Goal: Task Accomplishment & Management: Complete application form

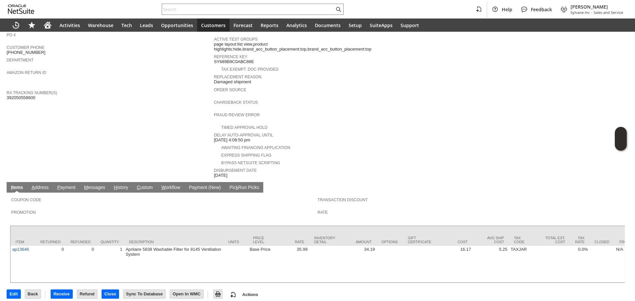
scroll to position [186, 0]
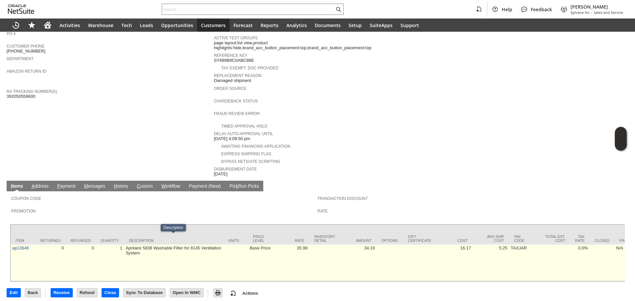
drag, startPoint x: 140, startPoint y: 243, endPoint x: 123, endPoint y: 241, distance: 16.4
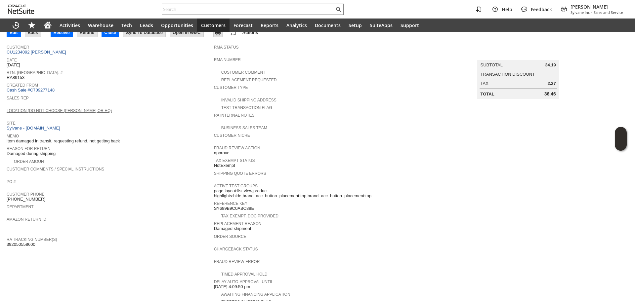
scroll to position [0, 0]
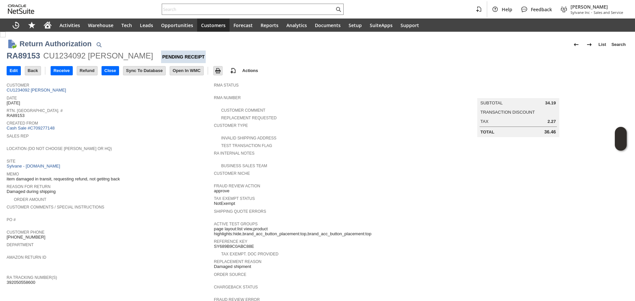
click at [32, 57] on div "RA89153" at bounding box center [23, 56] width 33 height 11
drag, startPoint x: 32, startPoint y: 57, endPoint x: 34, endPoint y: 53, distance: 4.4
click at [32, 57] on div "RA89153" at bounding box center [23, 56] width 33 height 11
copy div "RA89153"
click at [15, 65] on td "Edit" at bounding box center [16, 70] width 18 height 12
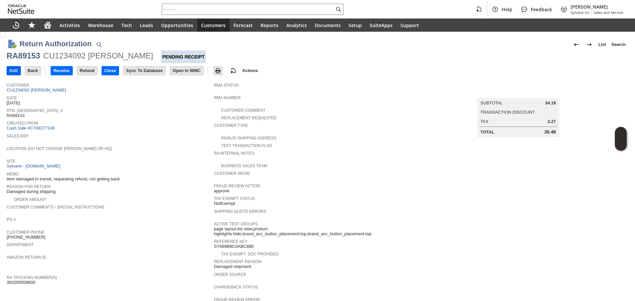
click at [15, 68] on input "Edit" at bounding box center [14, 70] width 14 height 9
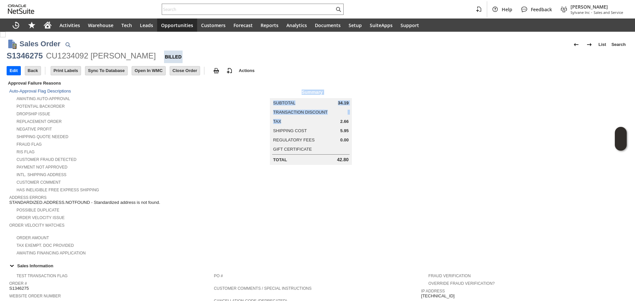
drag, startPoint x: 346, startPoint y: 120, endPoint x: 356, endPoint y: 121, distance: 10.3
click at [353, 120] on td "Summary Subtotal 34.19 Transaction Discount Tax 2.66 Shipping Cost 5.95 Regulat…" at bounding box center [317, 122] width 207 height 86
click at [359, 125] on td "Summary Subtotal 34.19 Transaction Discount Tax 2.66 Shipping Cost 5.95 Regulat…" at bounding box center [317, 122] width 207 height 86
drag, startPoint x: 335, startPoint y: 161, endPoint x: 346, endPoint y: 160, distance: 11.6
click at [346, 160] on td "Total 42.80" at bounding box center [310, 159] width 81 height 9
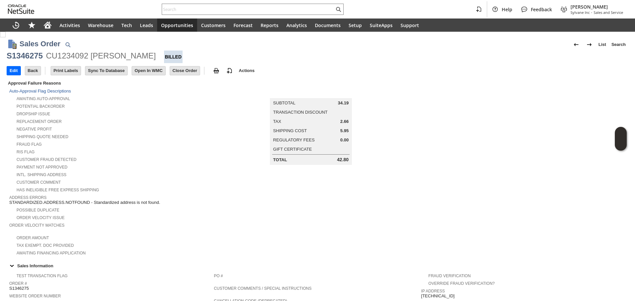
click at [353, 162] on td "Summary Subtotal 34.19 Transaction Discount Tax 2.66 Shipping Cost 5.95 Regulat…" at bounding box center [317, 122] width 207 height 86
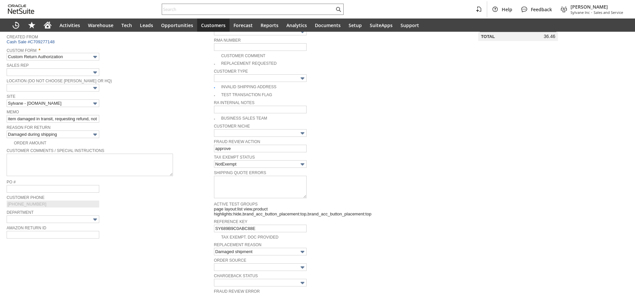
scroll to position [132, 0]
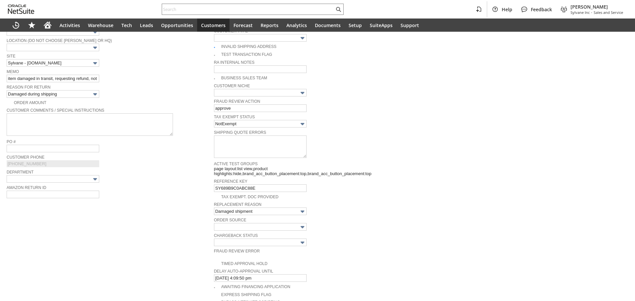
type input "Add"
type input "Copy Previous"
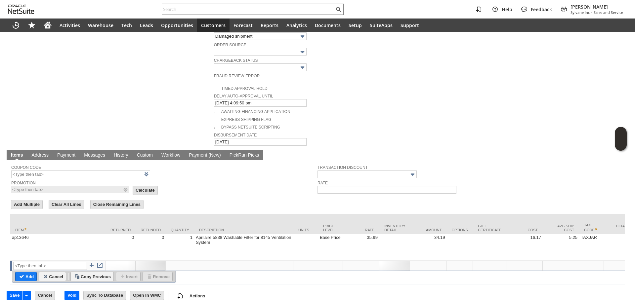
scroll to position [308, 0]
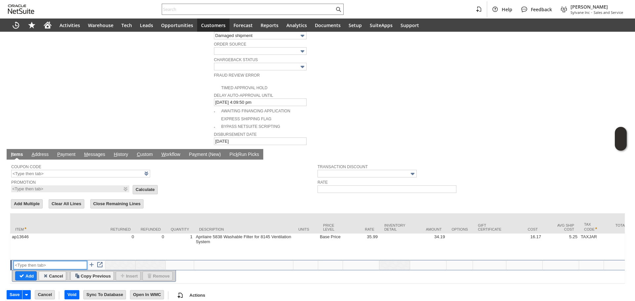
click at [39, 261] on input "text" at bounding box center [50, 265] width 73 height 8
type input "Misc Expense"
type textarea "Misc Expense"
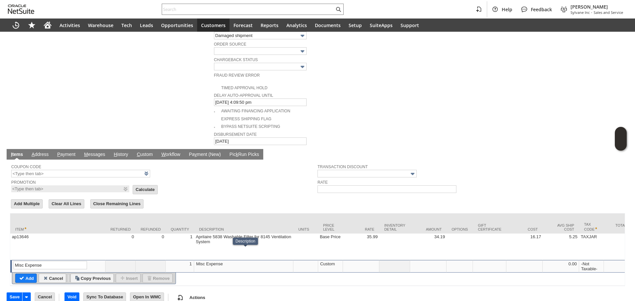
click at [209, 261] on div "Misc Expense" at bounding box center [244, 264] width 96 height 6
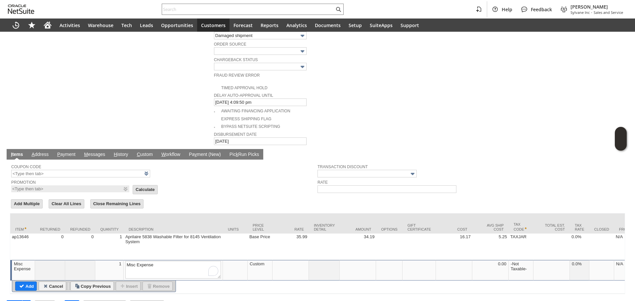
type textarea "O"
type textarea "Shipping fee"
click at [295, 260] on td at bounding box center [290, 270] width 36 height 20
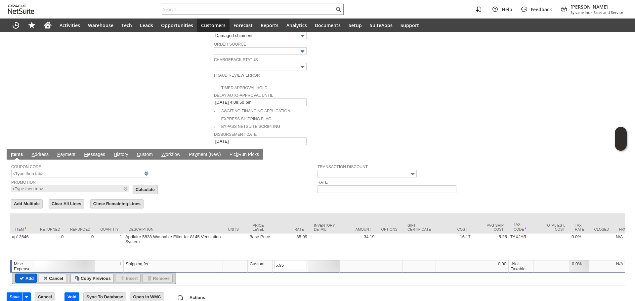
type input "5.95"
click at [33, 274] on input "Add" at bounding box center [26, 278] width 21 height 9
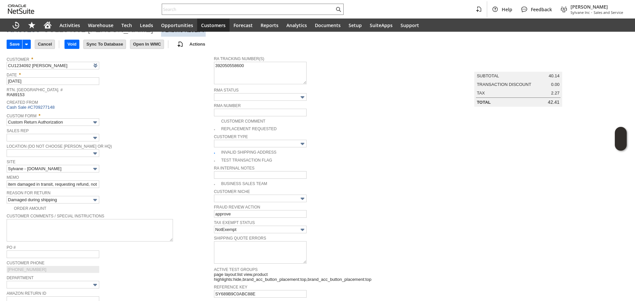
scroll to position [11, 0]
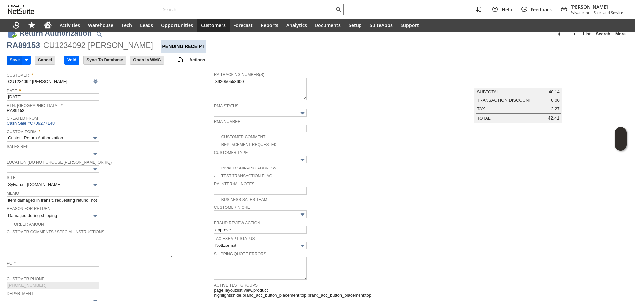
click at [10, 61] on input "Save" at bounding box center [14, 60] width 15 height 9
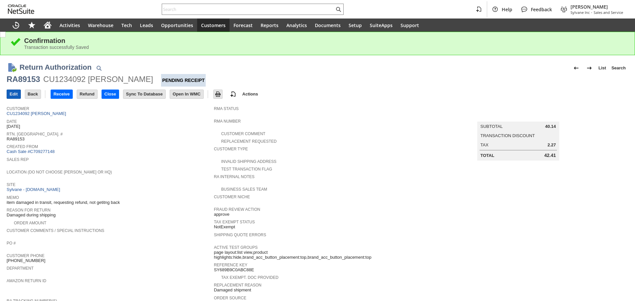
click at [14, 95] on input "Edit" at bounding box center [14, 94] width 14 height 9
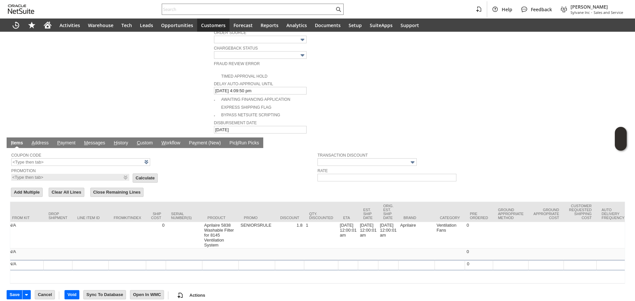
scroll to position [0, 1100]
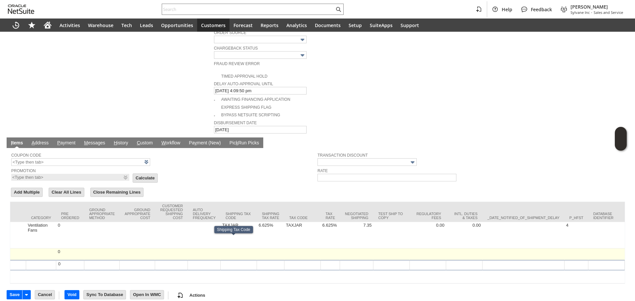
click at [257, 249] on td at bounding box center [270, 255] width 27 height 12
type input "OK"
type input "Make Copy"
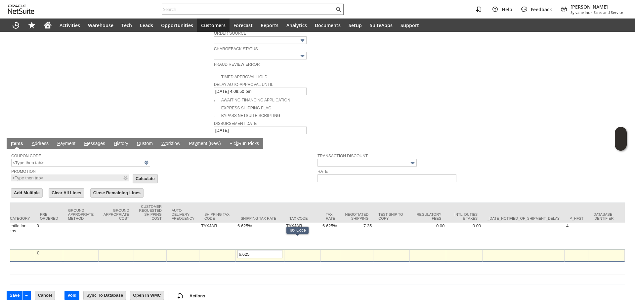
type input "6.625%"
click at [327, 249] on td at bounding box center [331, 255] width 20 height 13
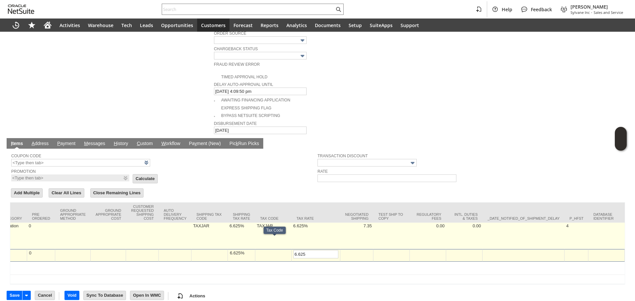
type input "6.625%"
click at [272, 223] on td "TAXJAR" at bounding box center [273, 236] width 36 height 26
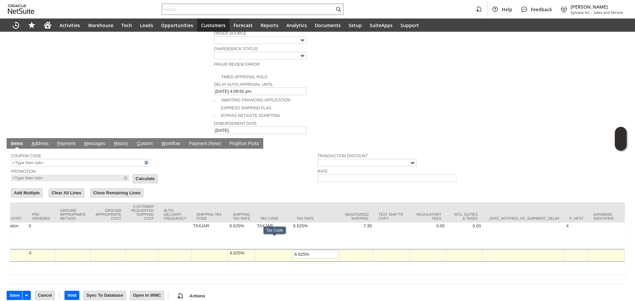
type input "TAXJAR"
type input "OK"
type input "Make Copy"
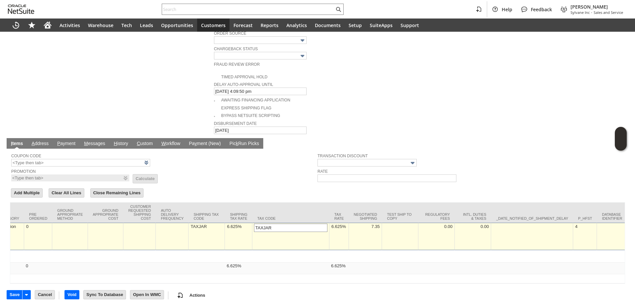
click at [275, 224] on input "TAXJAR" at bounding box center [290, 228] width 73 height 8
type input "TAXJAR"
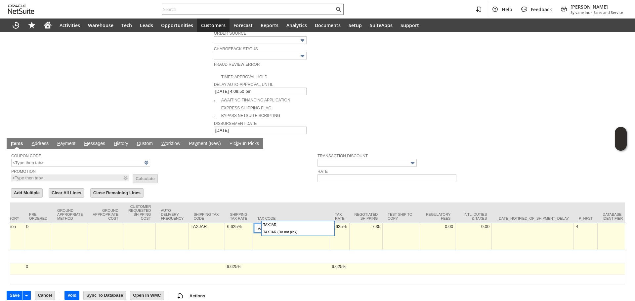
click at [278, 264] on td at bounding box center [291, 270] width 78 height 12
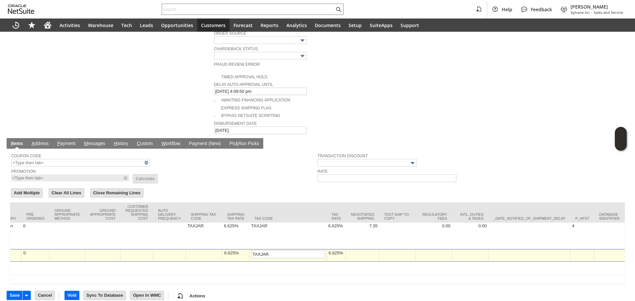
type input "TAXJAR"
click at [213, 249] on td at bounding box center [204, 255] width 36 height 13
click at [204, 249] on td at bounding box center [204, 255] width 36 height 13
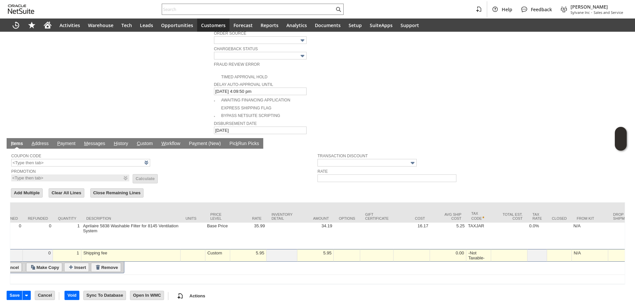
scroll to position [0, 0]
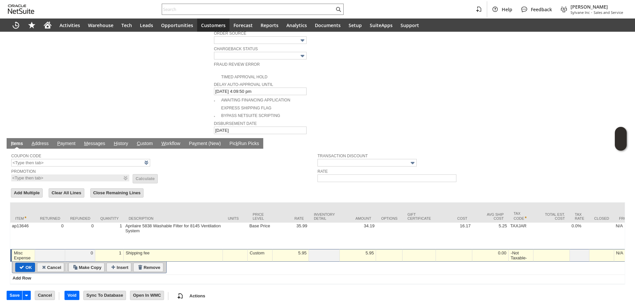
type input "TAXJAR"
click at [28, 263] on input "OK" at bounding box center [25, 267] width 19 height 9
click at [20, 263] on input "OK" at bounding box center [25, 267] width 19 height 9
type input "Add"
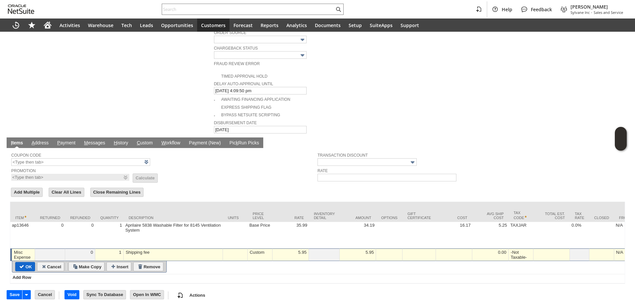
type input "Copy Previous"
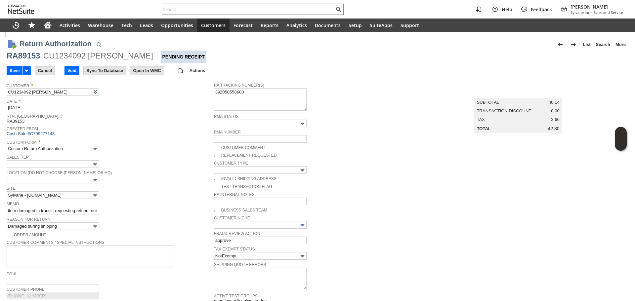
drag, startPoint x: 16, startPoint y: 70, endPoint x: 18, endPoint y: 64, distance: 6.4
click at [16, 70] on input "Save" at bounding box center [14, 70] width 15 height 9
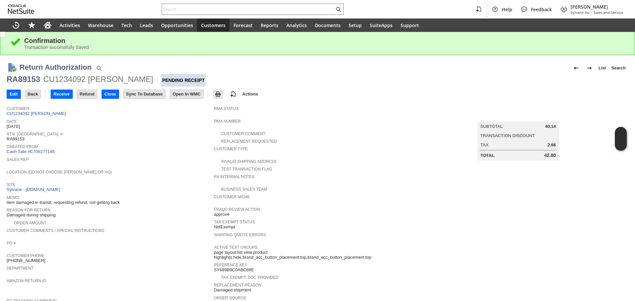
drag, startPoint x: 182, startPoint y: 154, endPoint x: 110, endPoint y: 121, distance: 78.6
click at [180, 155] on span "Sales Rep" at bounding box center [109, 158] width 204 height 7
click at [17, 77] on div "RA89153" at bounding box center [23, 79] width 33 height 11
click at [30, 86] on div "RA89153 CU1234092 [PERSON_NAME] Pending Receipt" at bounding box center [318, 80] width 622 height 13
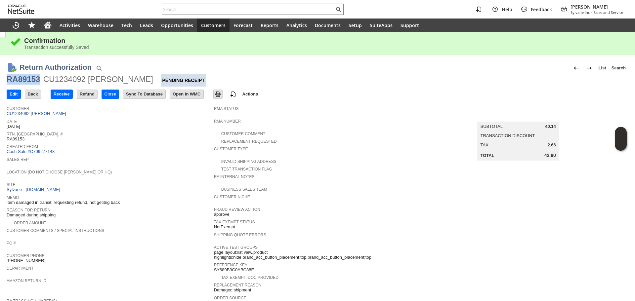
click at [30, 86] on div "RA89153 CU1234092 [PERSON_NAME] Pending Receipt" at bounding box center [318, 80] width 622 height 13
copy div "RA89153"
